Goal: Transaction & Acquisition: Purchase product/service

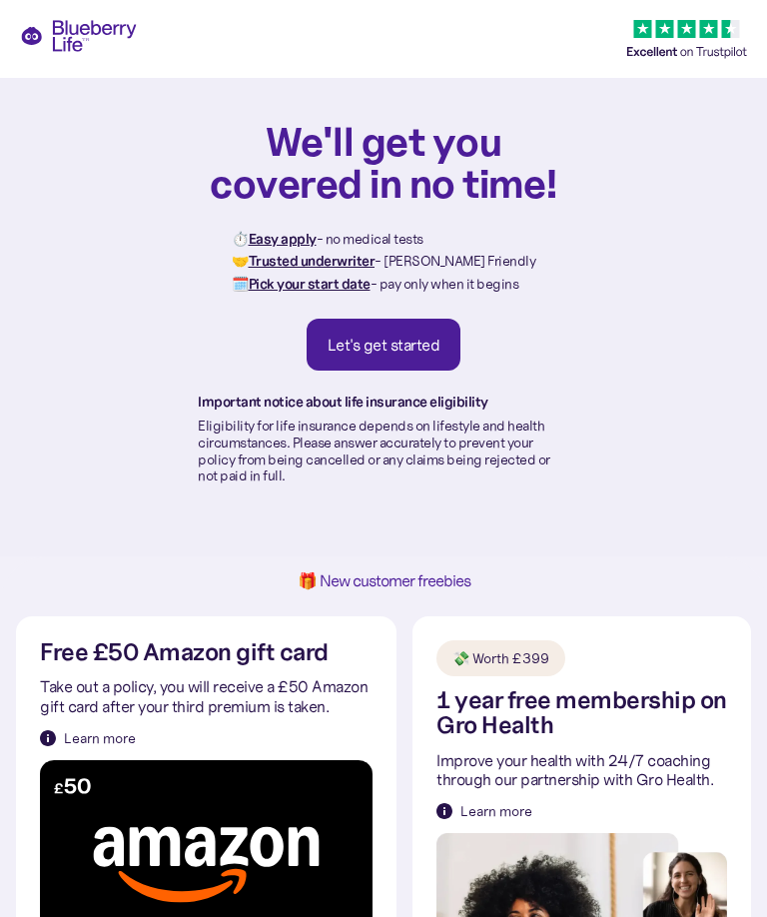
click at [408, 336] on div "Let's get started" at bounding box center [384, 345] width 113 height 20
